Goal: Task Accomplishment & Management: Use online tool/utility

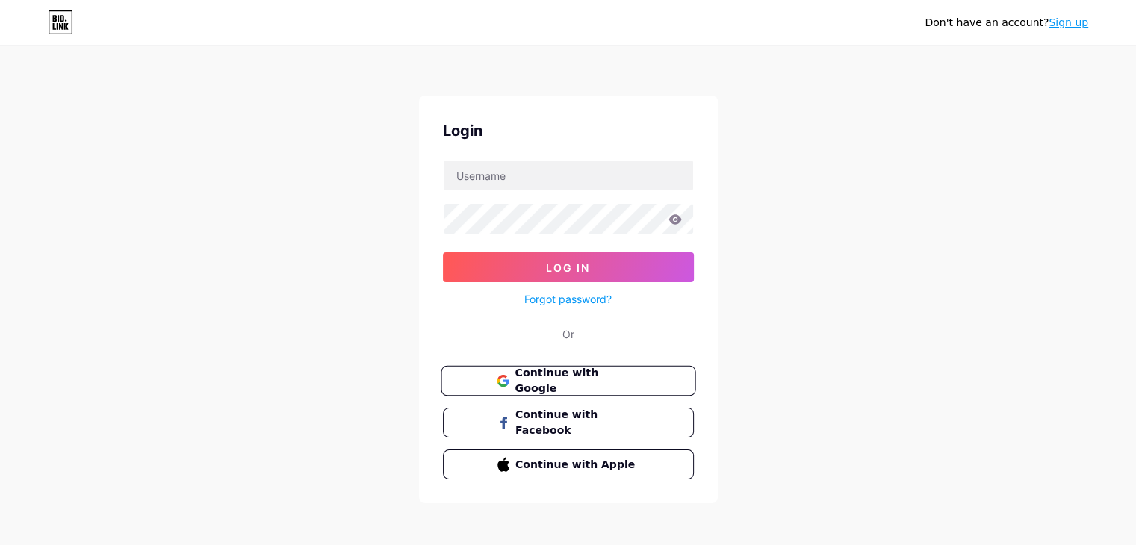
click at [563, 383] on span "Continue with Google" at bounding box center [577, 381] width 125 height 32
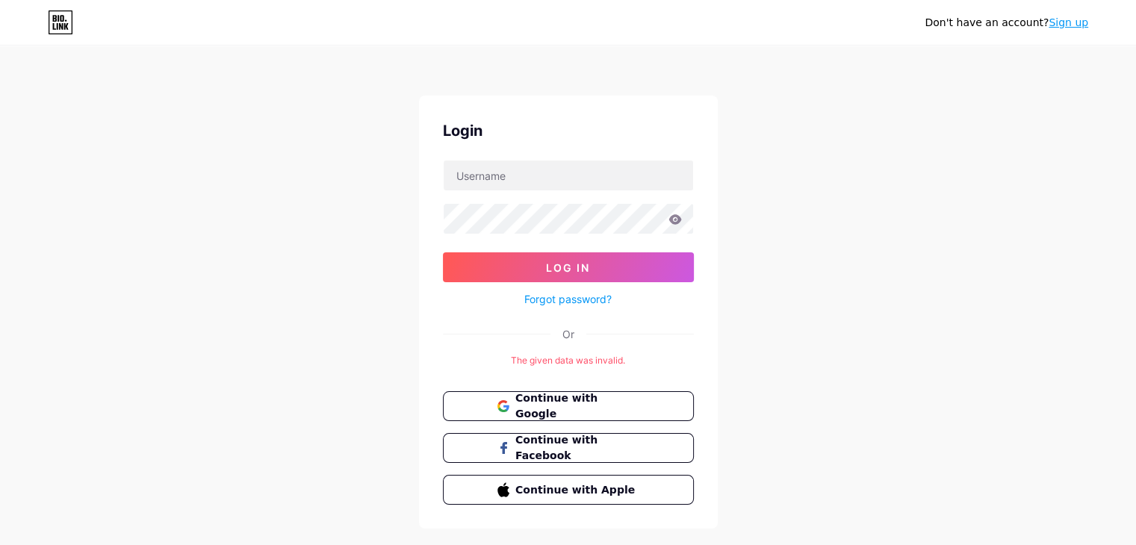
click at [1078, 21] on link "Sign up" at bounding box center [1069, 22] width 40 height 12
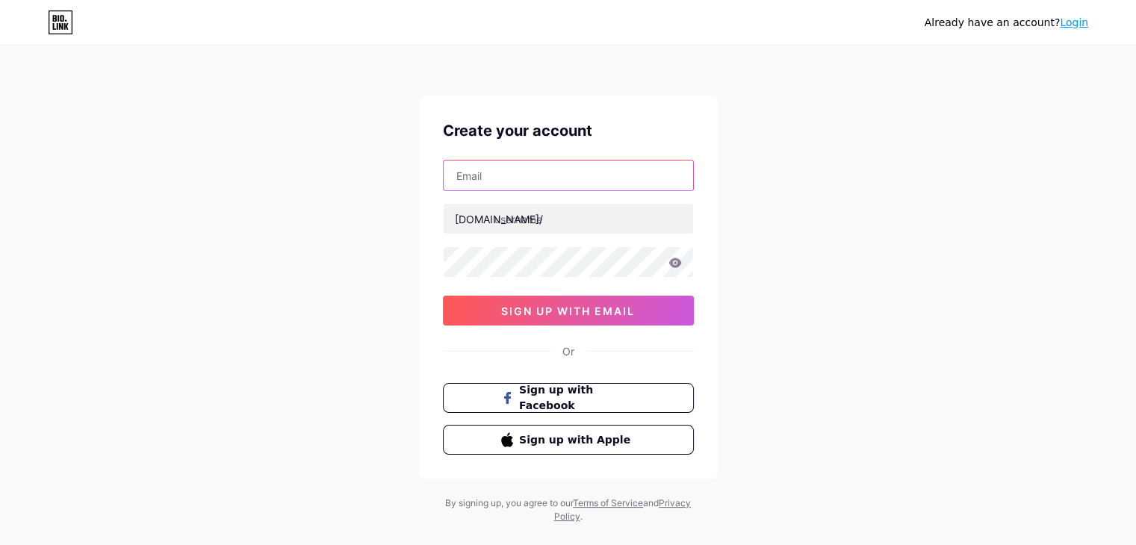
click at [513, 176] on input "text" at bounding box center [569, 176] width 250 height 30
type input "[EMAIL_ADDRESS][DOMAIN_NAME]"
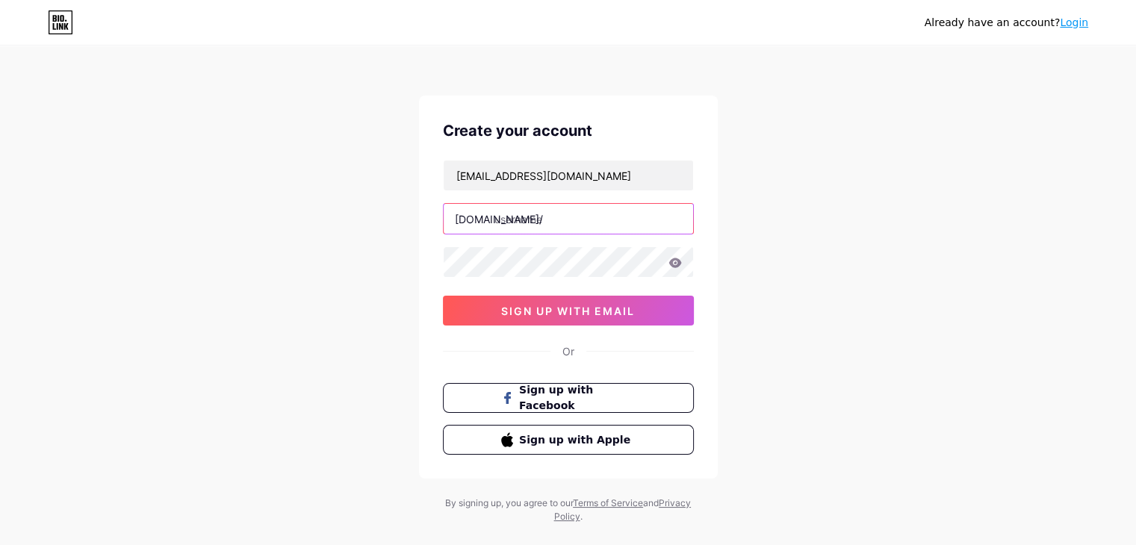
click at [541, 222] on input "text" at bounding box center [569, 219] width 250 height 30
paste input "tirupatifence"
type input "tirupatifence"
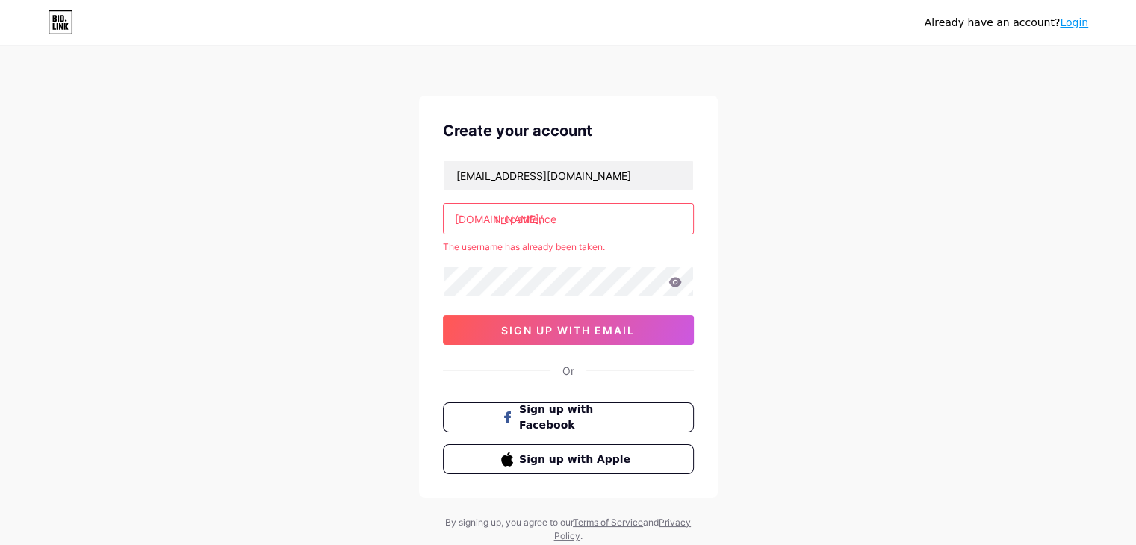
click at [1071, 25] on link "Login" at bounding box center [1074, 22] width 28 height 12
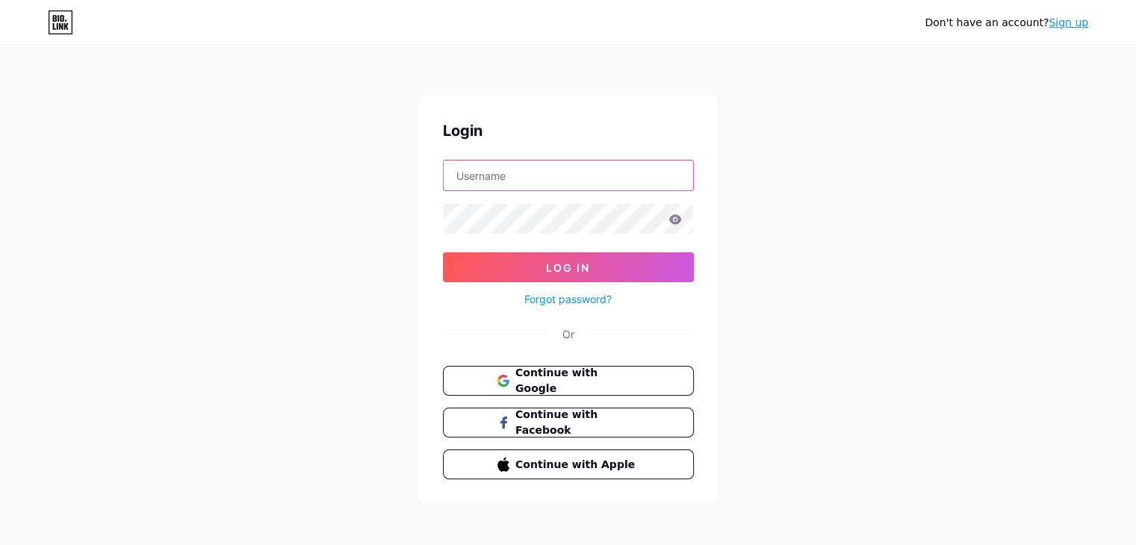
click at [610, 172] on input "text" at bounding box center [569, 176] width 250 height 30
paste input "tirupatifence"
type input "tirupatifence"
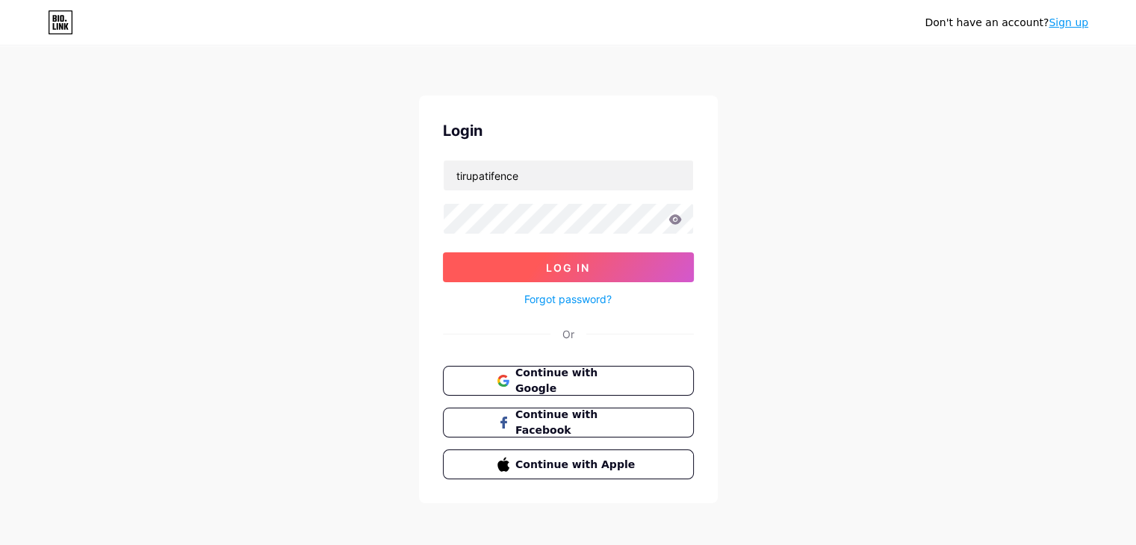
click at [557, 268] on span "Log In" at bounding box center [568, 268] width 44 height 13
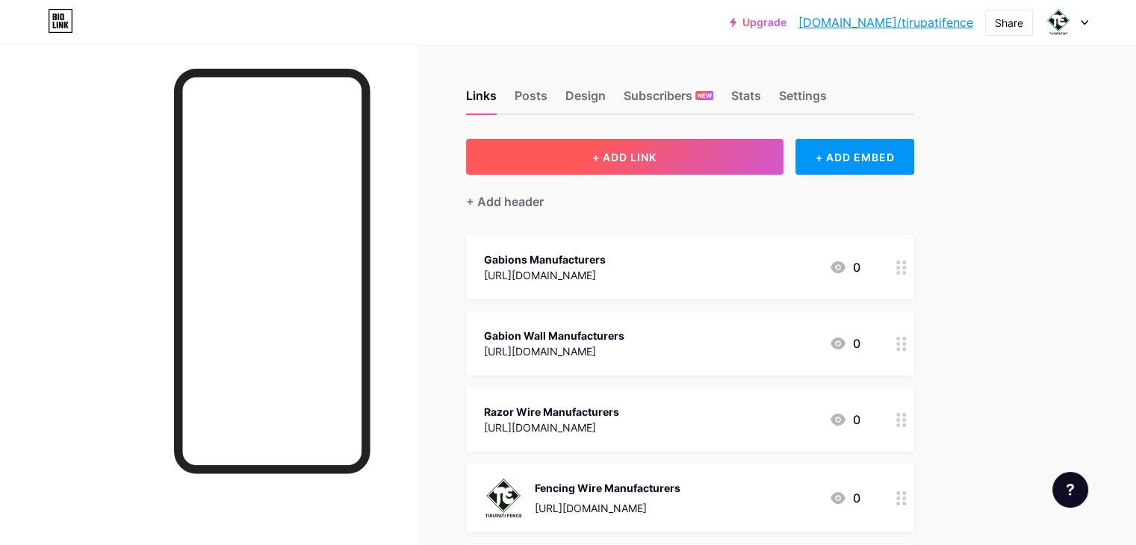
click at [704, 144] on button "+ ADD LINK" at bounding box center [625, 157] width 318 height 36
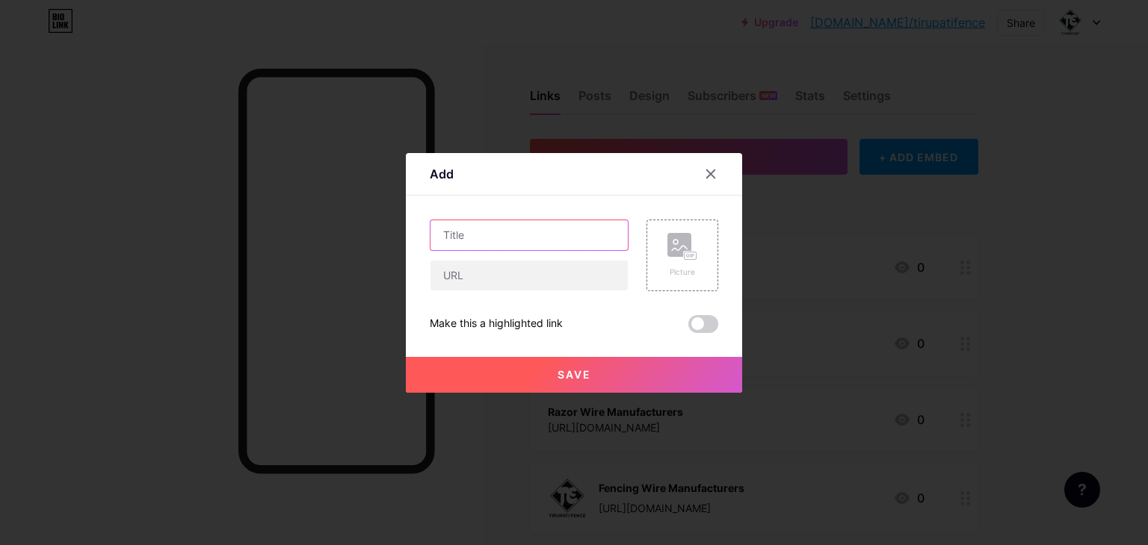
click at [499, 235] on input "text" at bounding box center [528, 235] width 197 height 30
paste input "Fencing Wire Manufacturers"
type input "Fencing Wire Manufacturers"
click at [465, 259] on div "Fencing Wire Manufacturers" at bounding box center [529, 256] width 199 height 72
drag, startPoint x: 458, startPoint y: 271, endPoint x: 484, endPoint y: 283, distance: 28.8
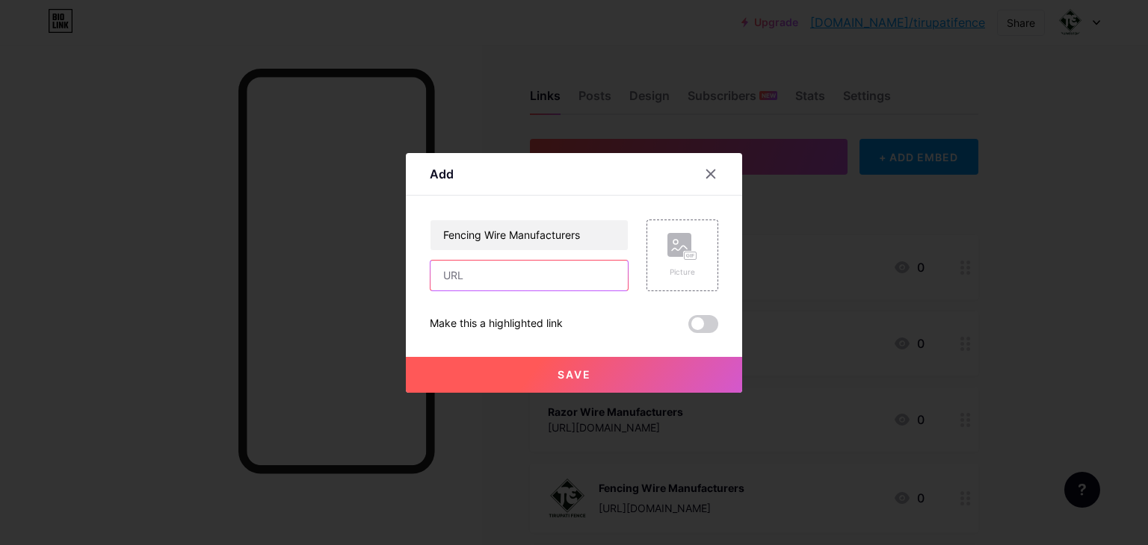
click at [458, 271] on input "text" at bounding box center [528, 276] width 197 height 30
paste input "https://www.tirupatifence.com/fencing-wire.htm"
type input "https://www.tirupatifence.com/fencing-wire.htm"
click at [569, 366] on button "Save" at bounding box center [574, 375] width 336 height 36
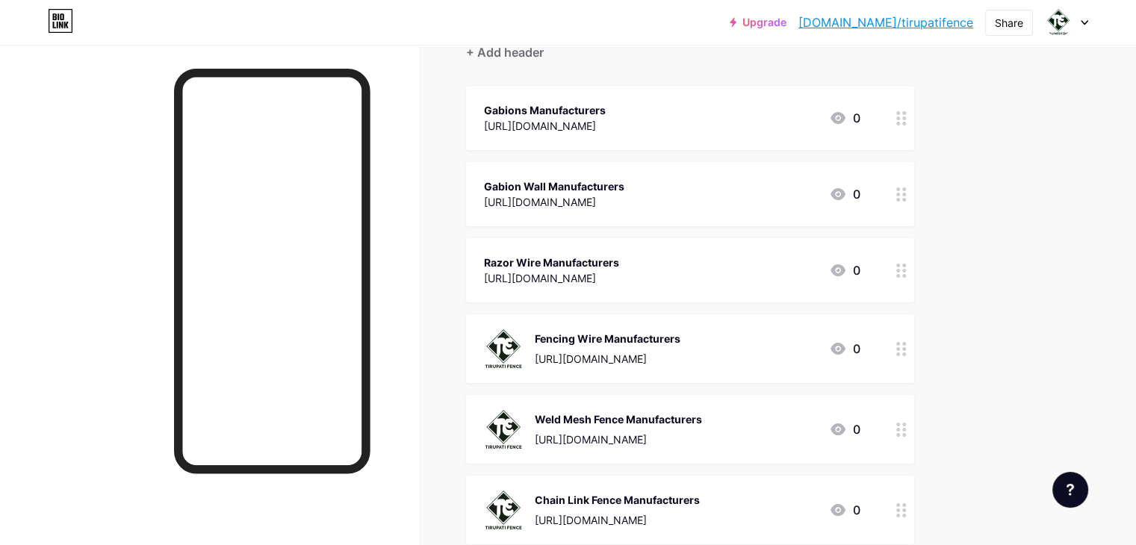
scroll to position [0, 0]
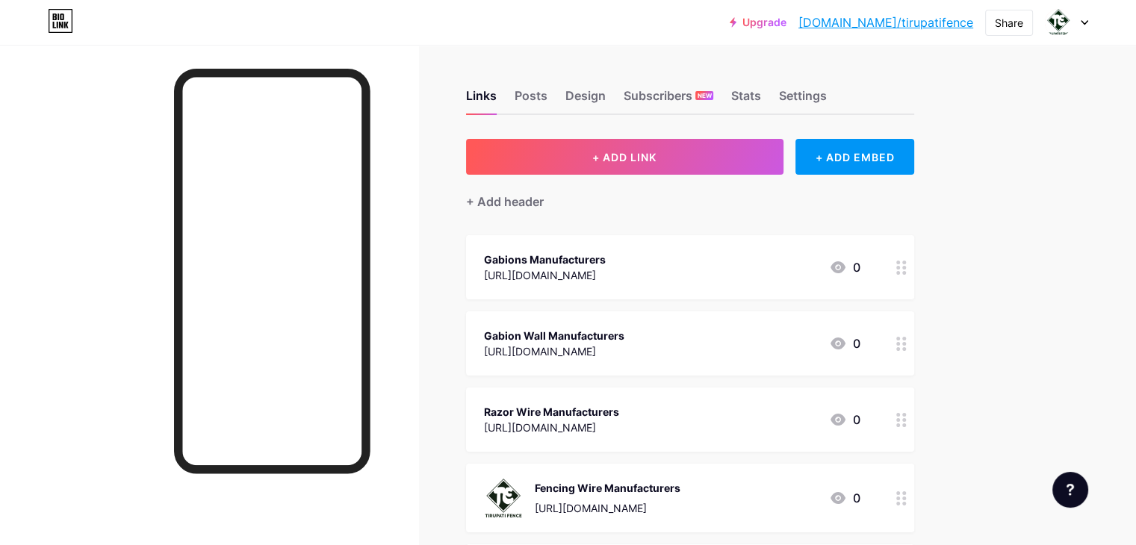
click at [899, 27] on link "bio.link/tirupatifence" at bounding box center [886, 22] width 175 height 18
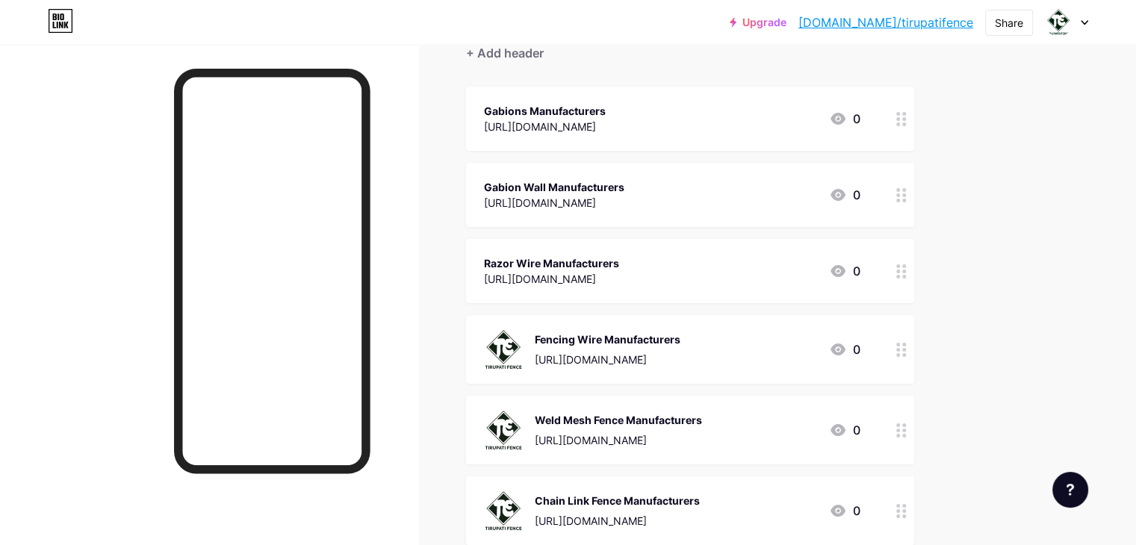
scroll to position [149, 0]
drag, startPoint x: 645, startPoint y: 352, endPoint x: 644, endPoint y: 162, distance: 189.8
click at [644, 162] on span "Gabions Manufacturers https://www.tirupatifence.com/gabions.htm 0 Gabion Wall M…" at bounding box center [690, 432] width 448 height 692
click at [418, 324] on div at bounding box center [209, 317] width 418 height 545
